Goal: Task Accomplishment & Management: Use online tool/utility

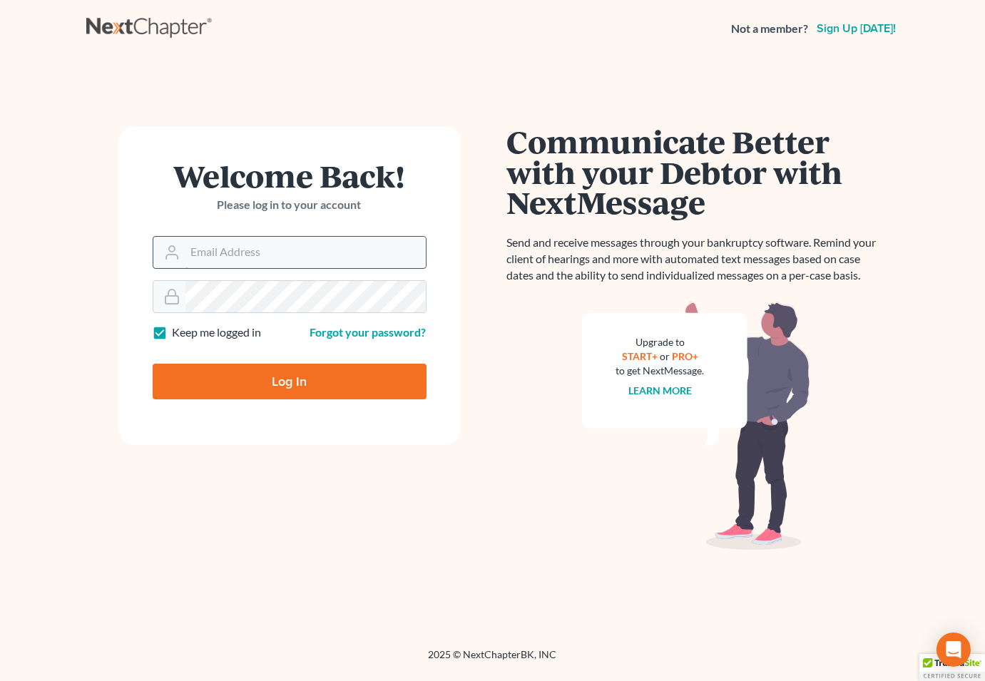
click at [239, 240] on input "Email Address" at bounding box center [305, 252] width 240 height 31
type input "[EMAIL_ADDRESS][DOMAIN_NAME]"
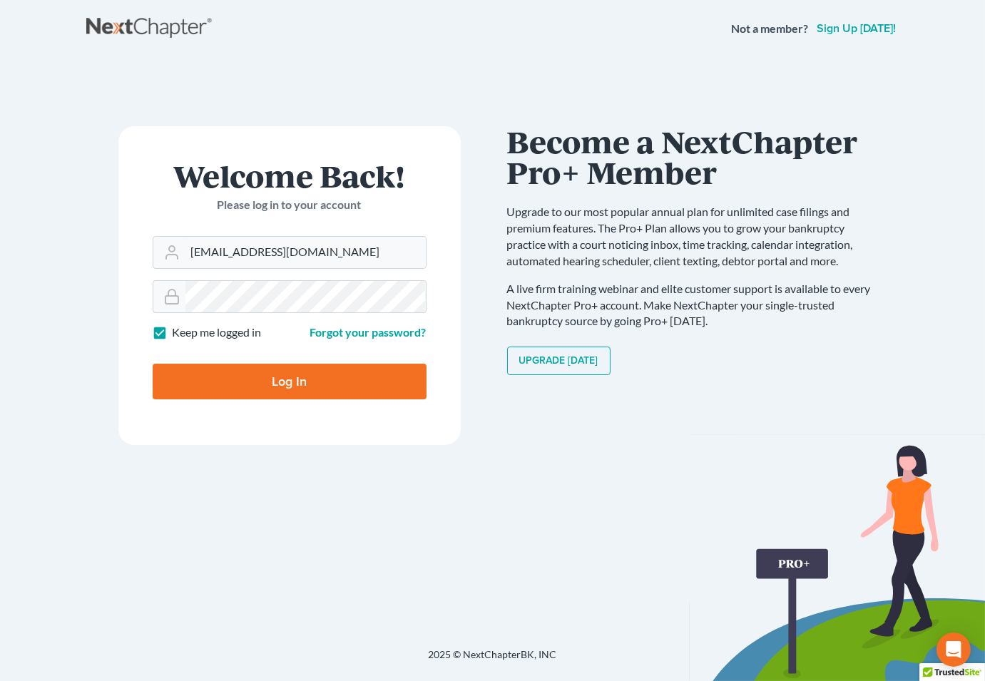
click at [257, 381] on input "Log In" at bounding box center [290, 382] width 274 height 36
type input "Thinking..."
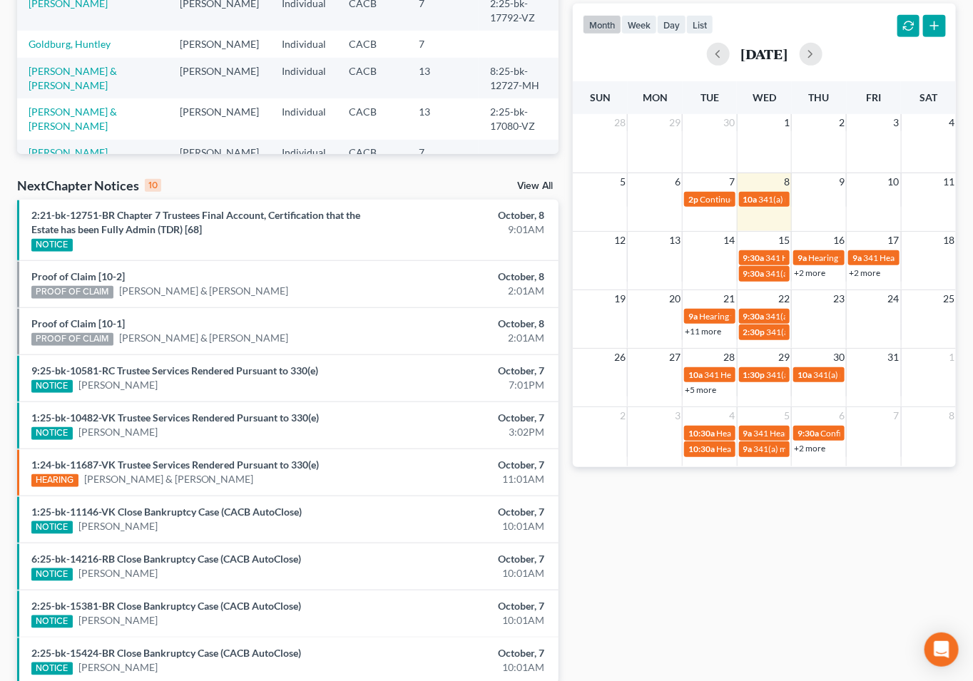
scroll to position [354, 0]
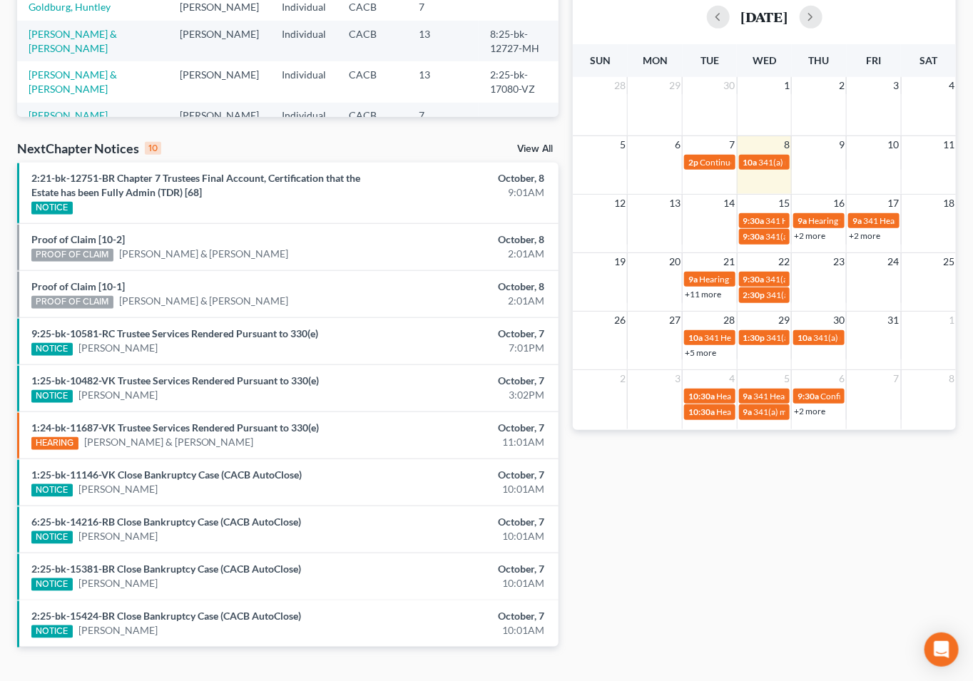
click at [528, 144] on link "View All" at bounding box center [535, 149] width 36 height 10
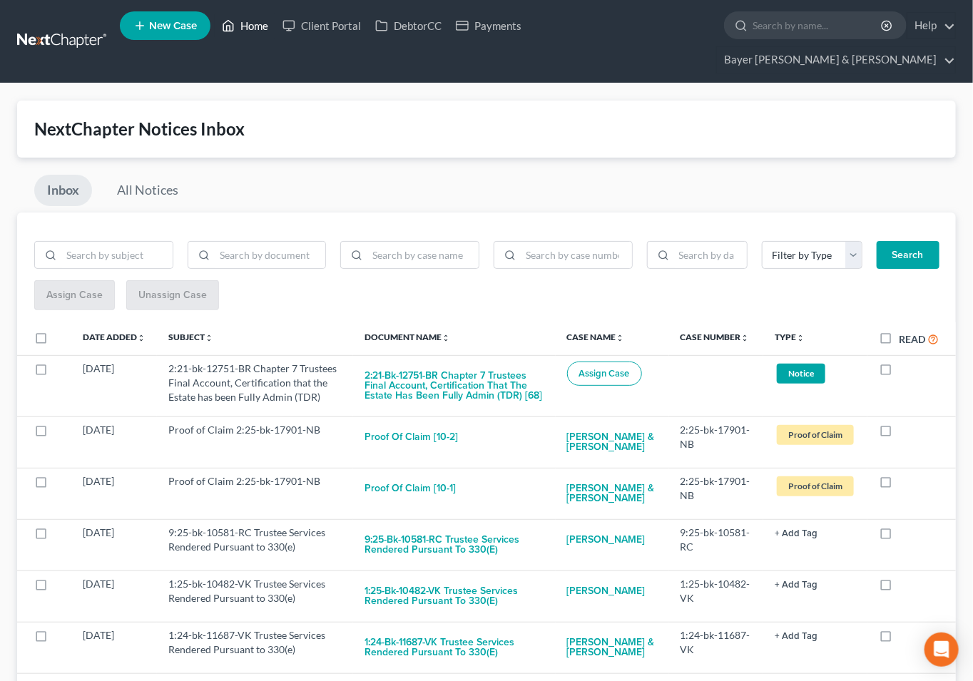
click at [245, 29] on link "Home" at bounding box center [245, 26] width 61 height 26
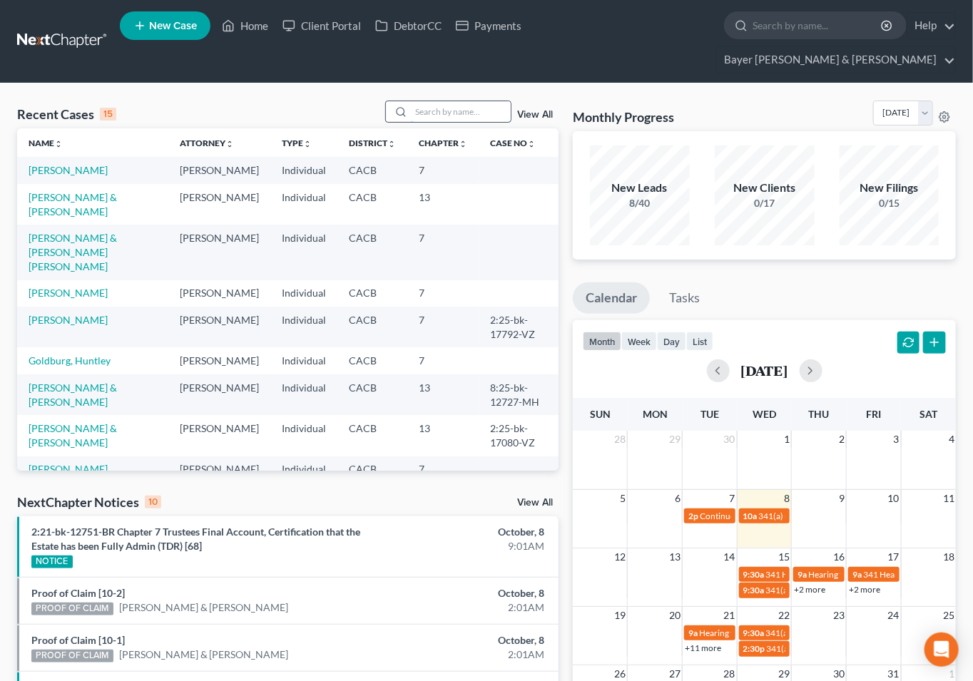
click at [459, 101] on input "search" at bounding box center [461, 111] width 100 height 21
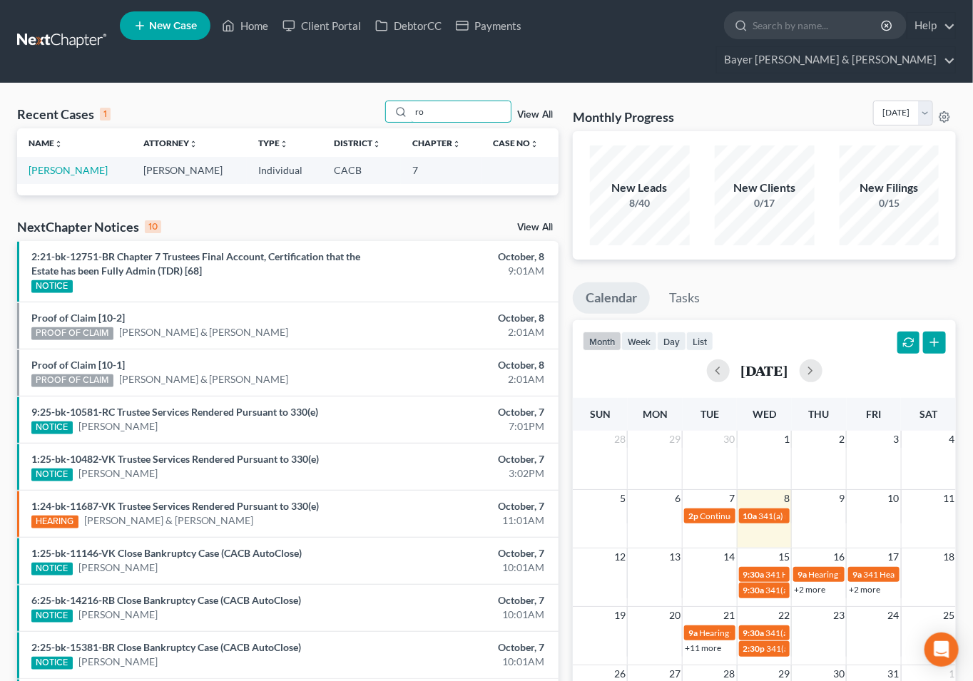
type input "r"
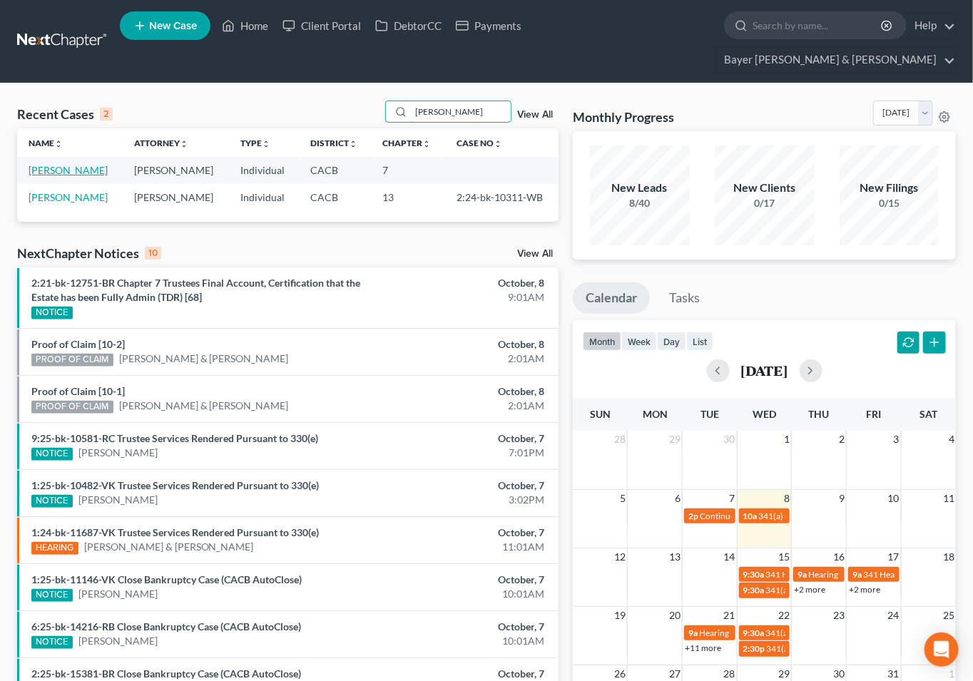
type input "[PERSON_NAME]"
click at [66, 164] on link "[PERSON_NAME]" at bounding box center [68, 170] width 79 height 12
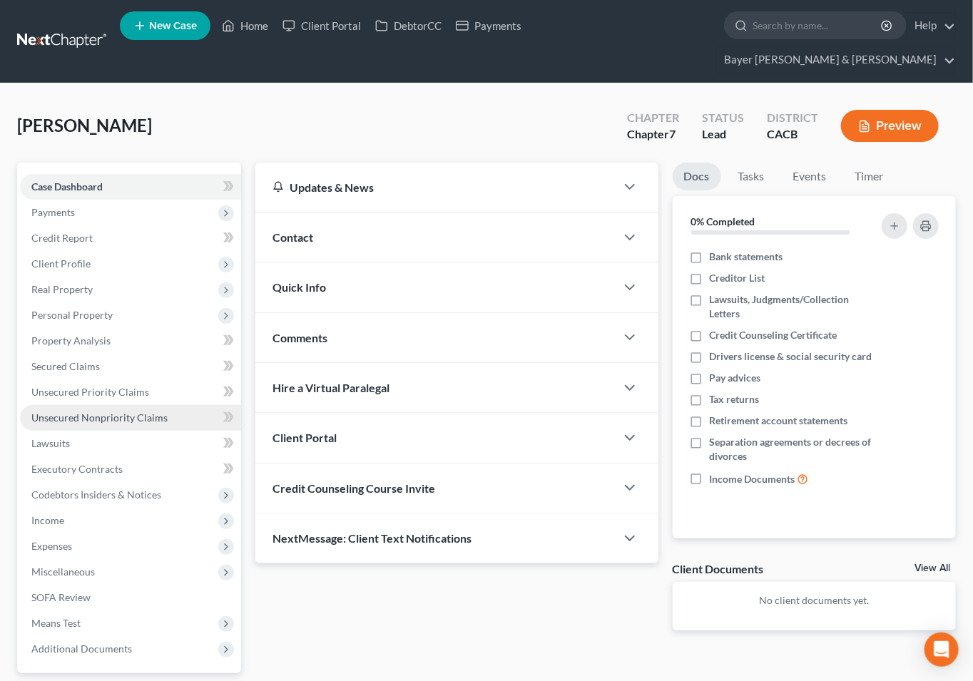
click at [64, 411] on span "Unsecured Nonpriority Claims" at bounding box center [99, 417] width 136 height 12
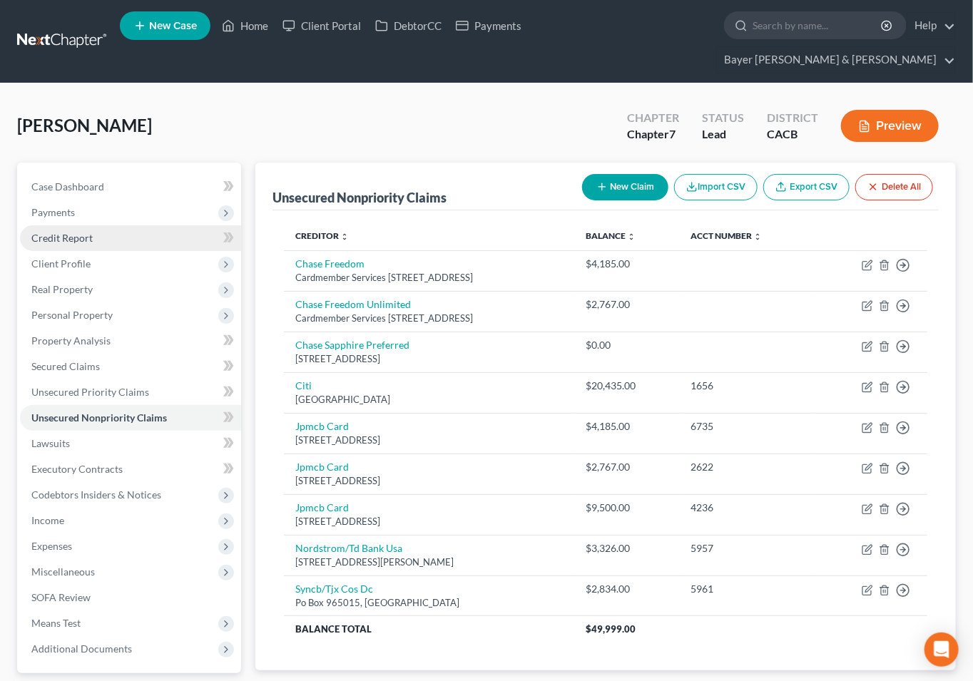
click at [53, 232] on span "Credit Report" at bounding box center [61, 238] width 61 height 12
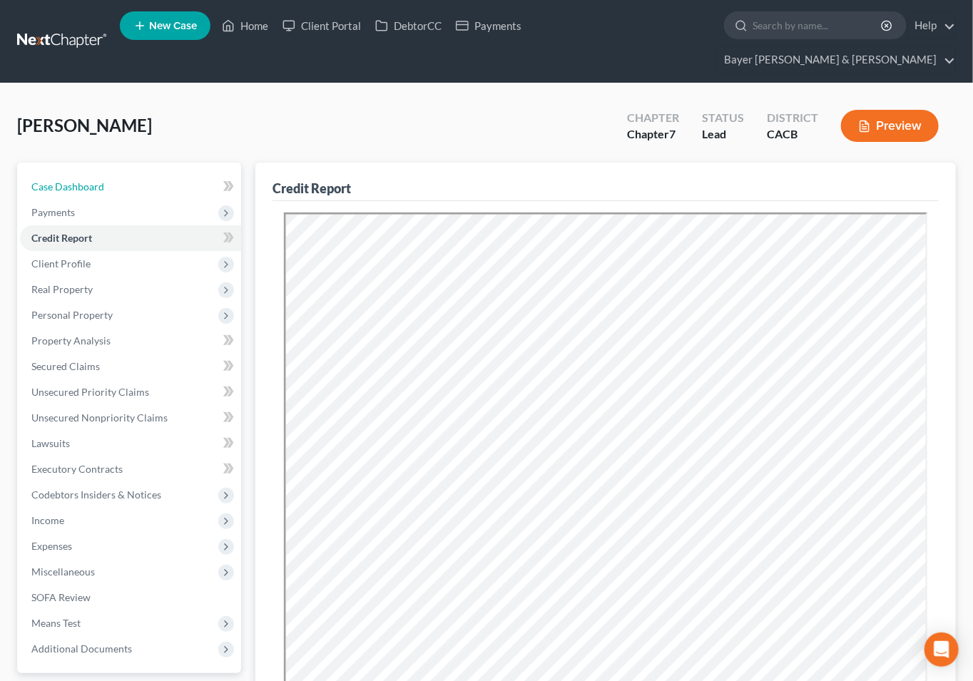
drag, startPoint x: 173, startPoint y: 158, endPoint x: 252, endPoint y: 53, distance: 131.4
click at [173, 174] on link "Case Dashboard" at bounding box center [130, 187] width 221 height 26
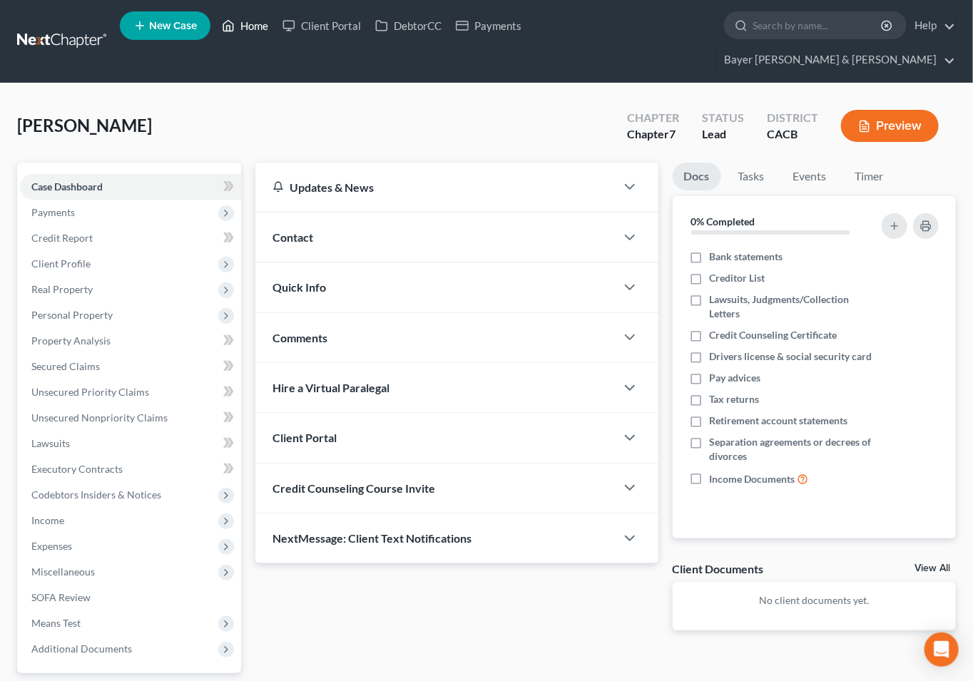
click at [255, 27] on link "Home" at bounding box center [245, 26] width 61 height 26
